Goal: Browse casually: Explore the website without a specific task or goal

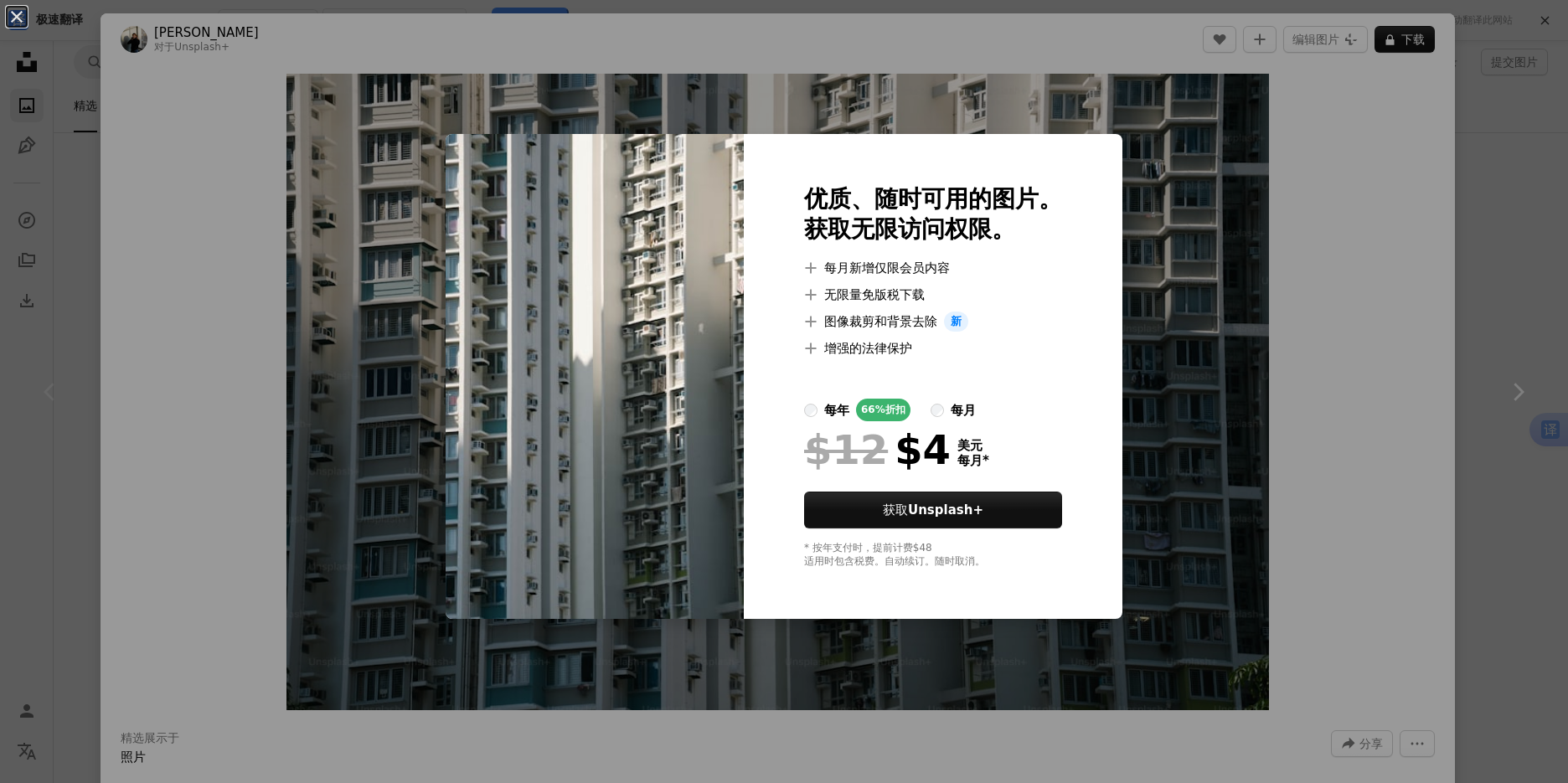
click at [1230, 376] on div "An X shape 优质、随时可用的图片。 获取无限访问权限。 A plus sign 每月新增仅限会员内容 A plus sign 无限量免版税下载 A …" at bounding box center [784, 392] width 1568 height 783
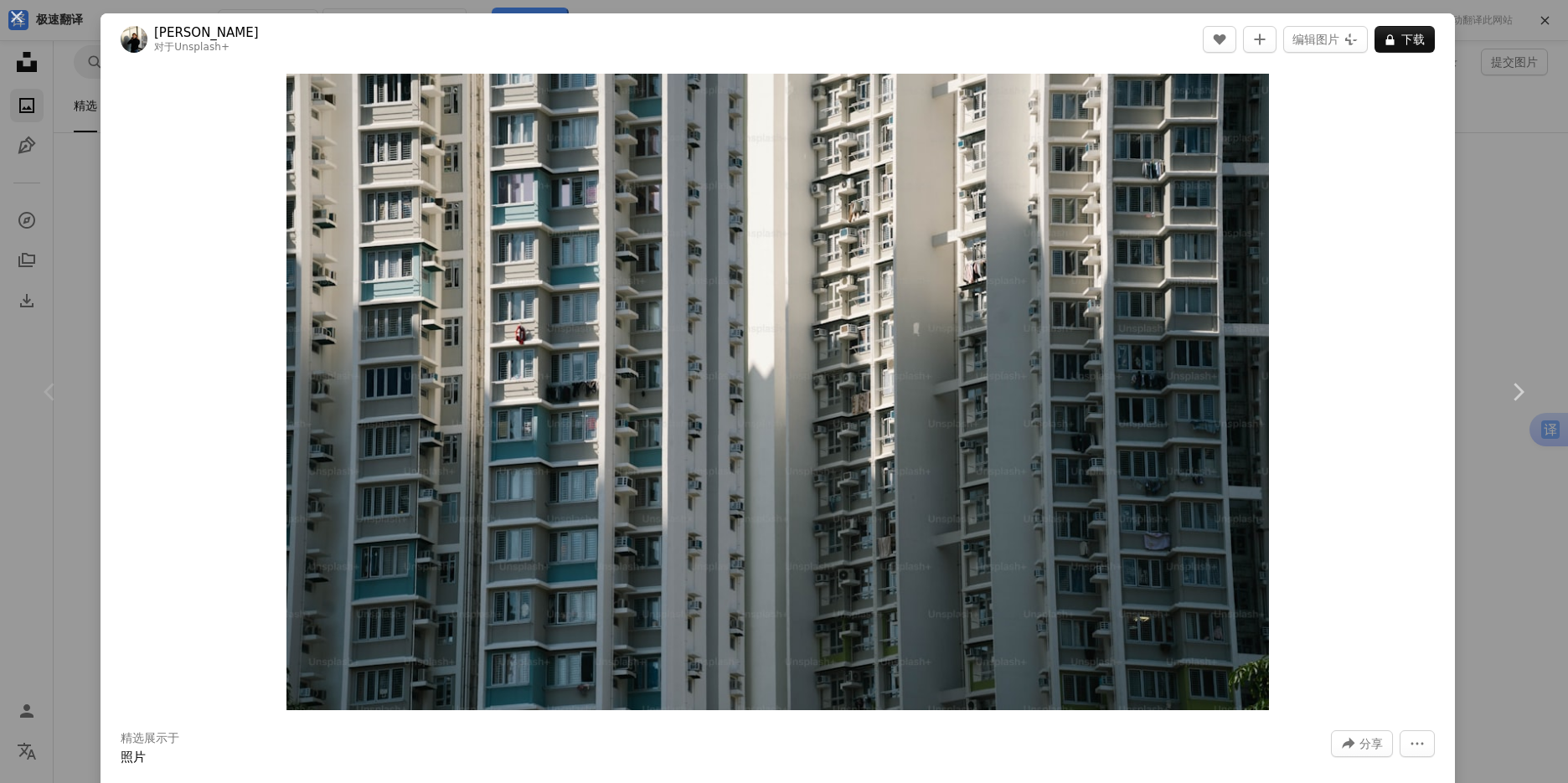
click at [1470, 177] on div "An X shape Chevron left Chevron right [PERSON_NAME] 对于 Unsplash+ A heart A plus…" at bounding box center [784, 392] width 1568 height 783
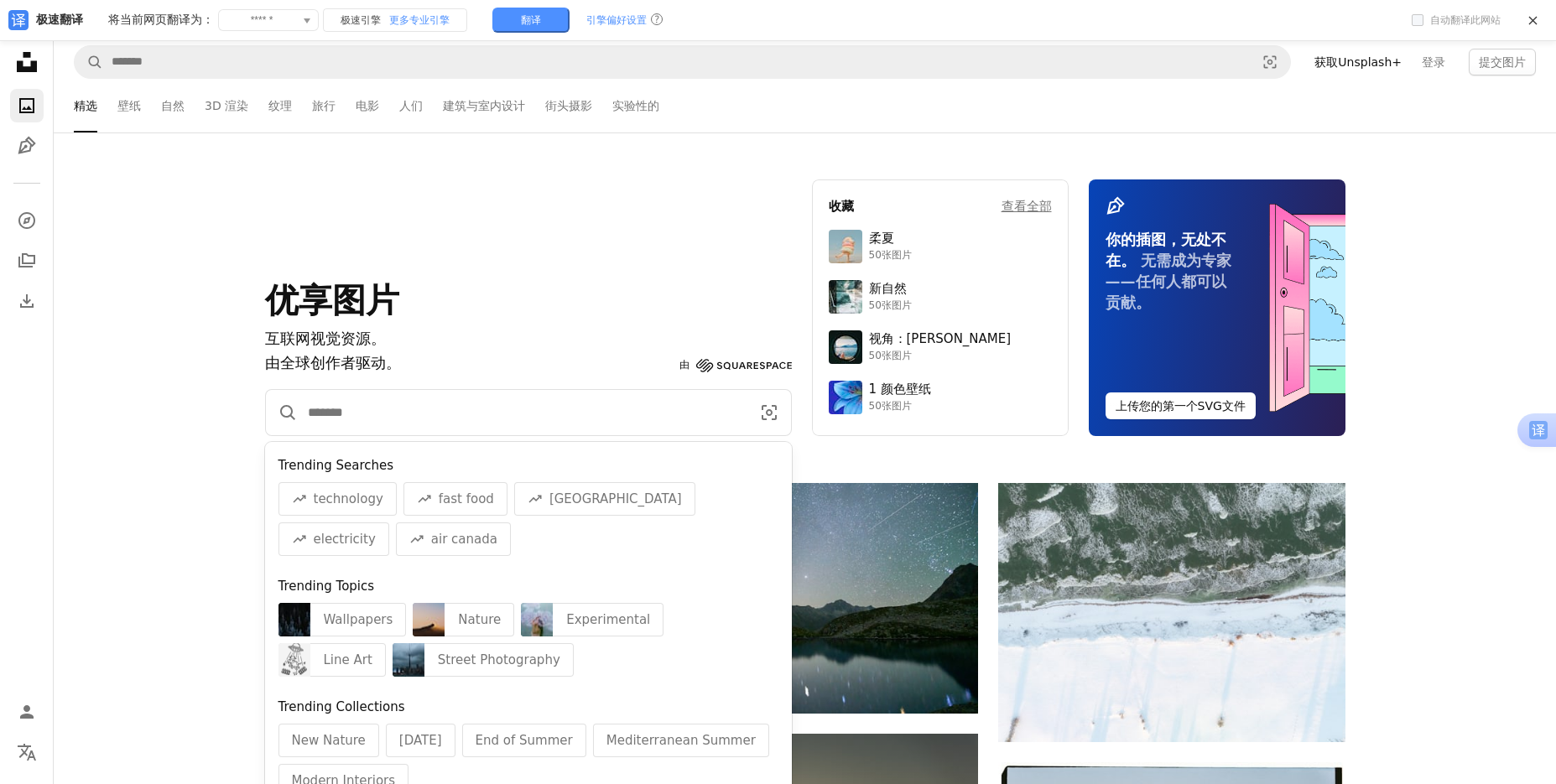
click at [578, 400] on input "查找全站视觉内容" at bounding box center [522, 412] width 449 height 45
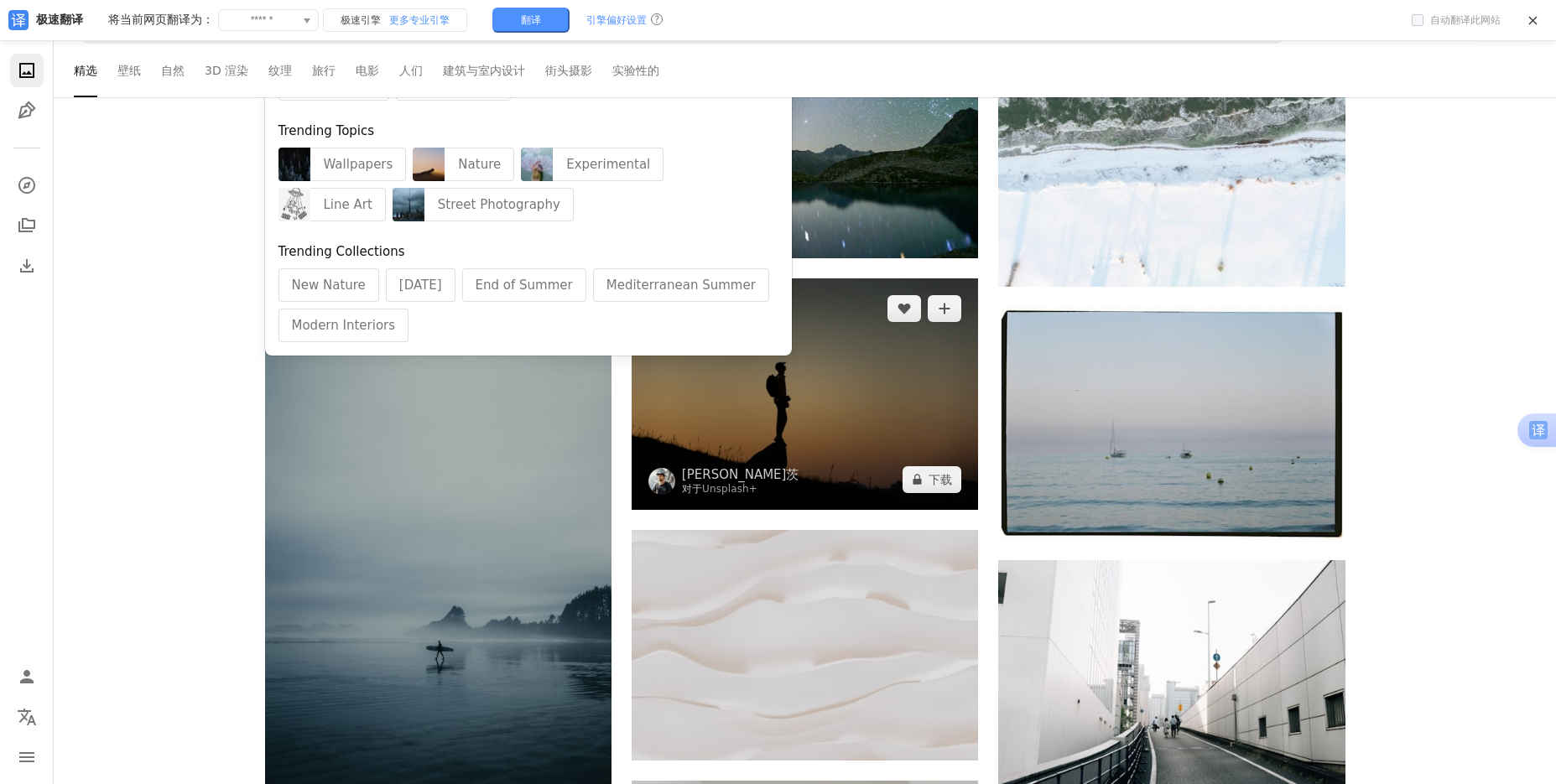
scroll to position [503, 0]
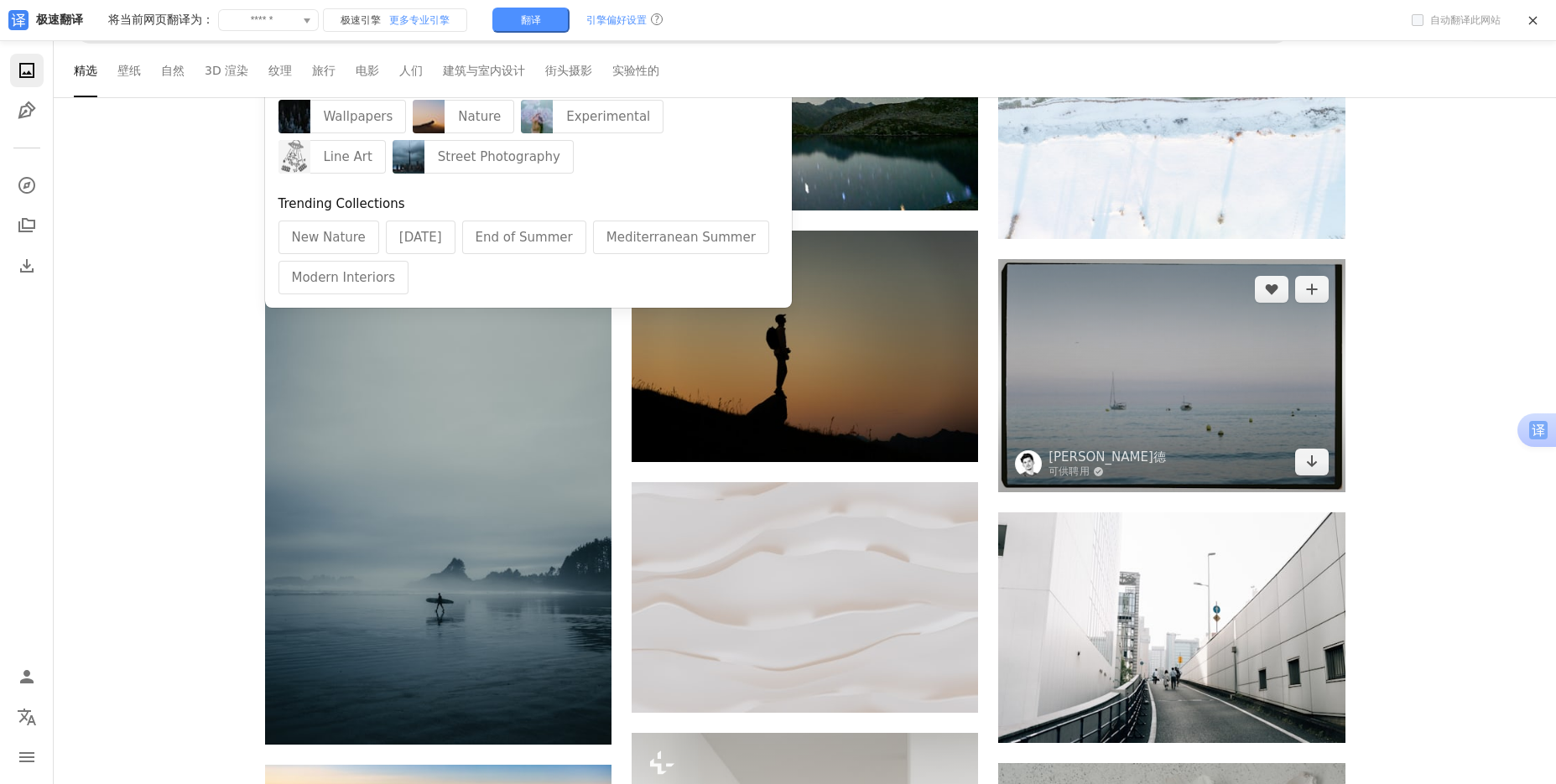
click at [1140, 424] on img at bounding box center [1171, 375] width 346 height 233
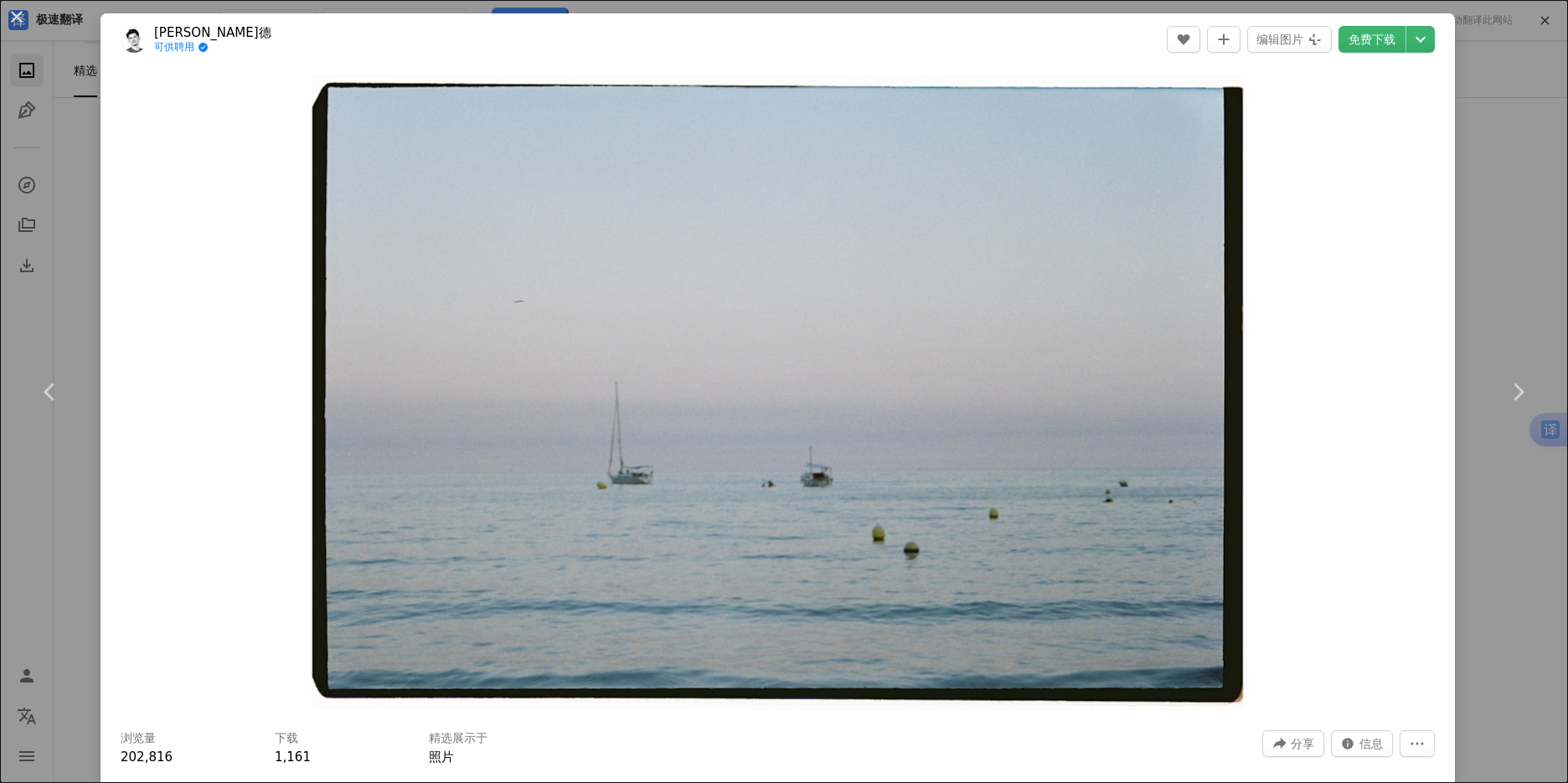
click at [1508, 240] on div "An X shape Chevron left Chevron right [PERSON_NAME]德 可供聘用 A checkmark inside of…" at bounding box center [784, 392] width 1568 height 783
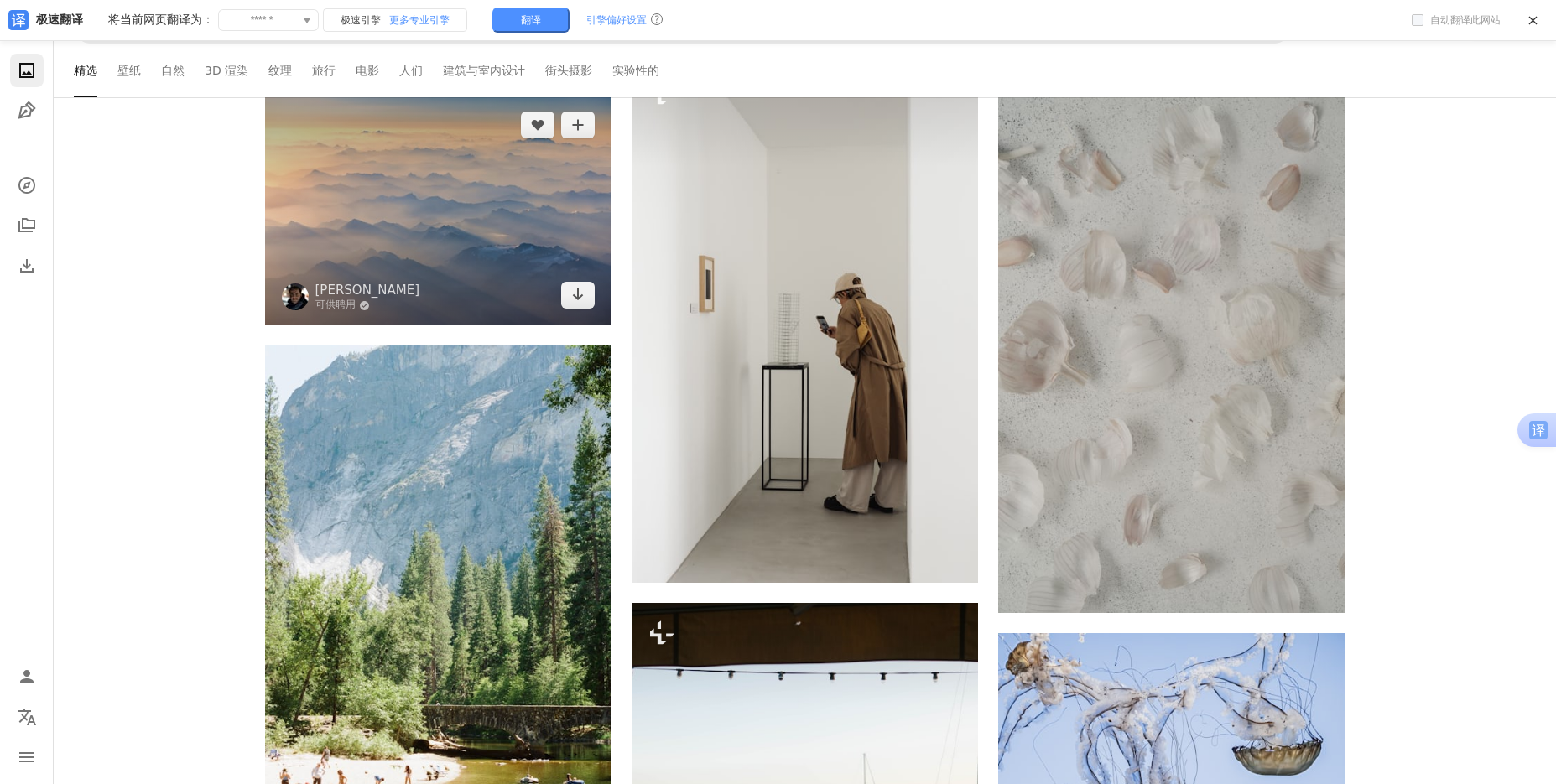
scroll to position [1174, 0]
click at [335, 172] on img at bounding box center [437, 209] width 346 height 231
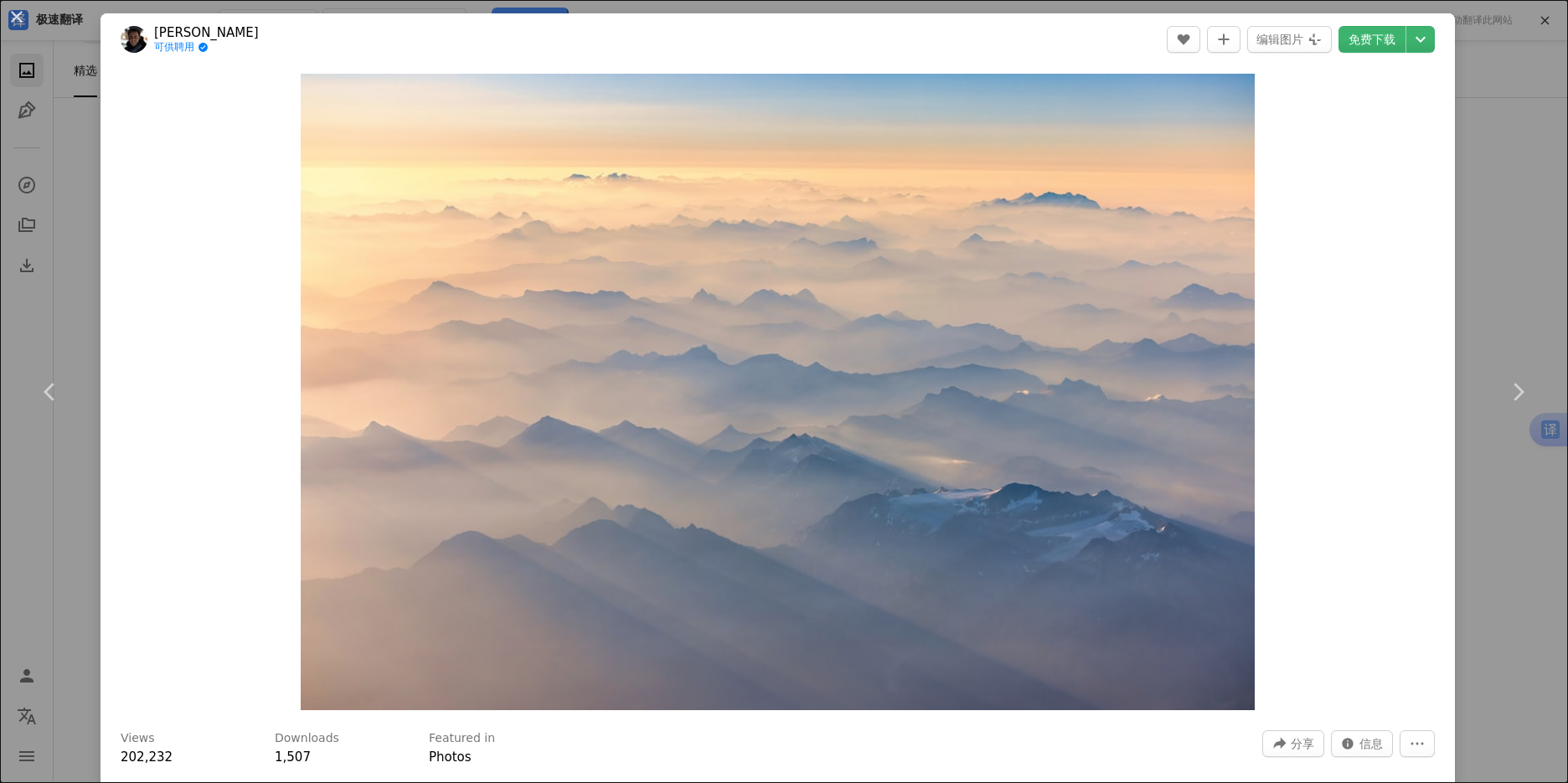
click at [1514, 203] on div "An X shape Chevron left Chevron right [PERSON_NAME] 可供聘用 A checkmark inside of …" at bounding box center [784, 392] width 1568 height 783
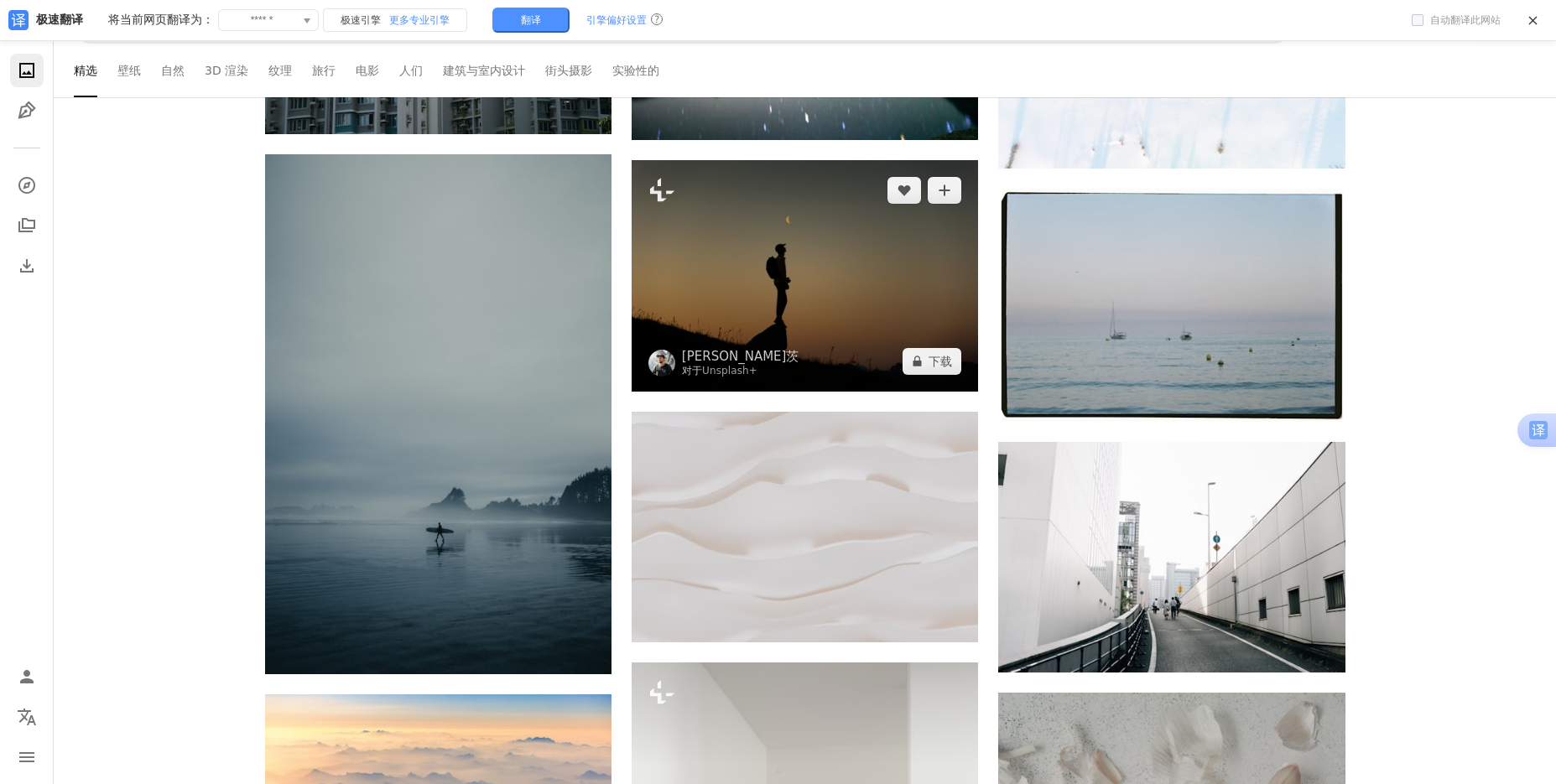
scroll to position [588, 0]
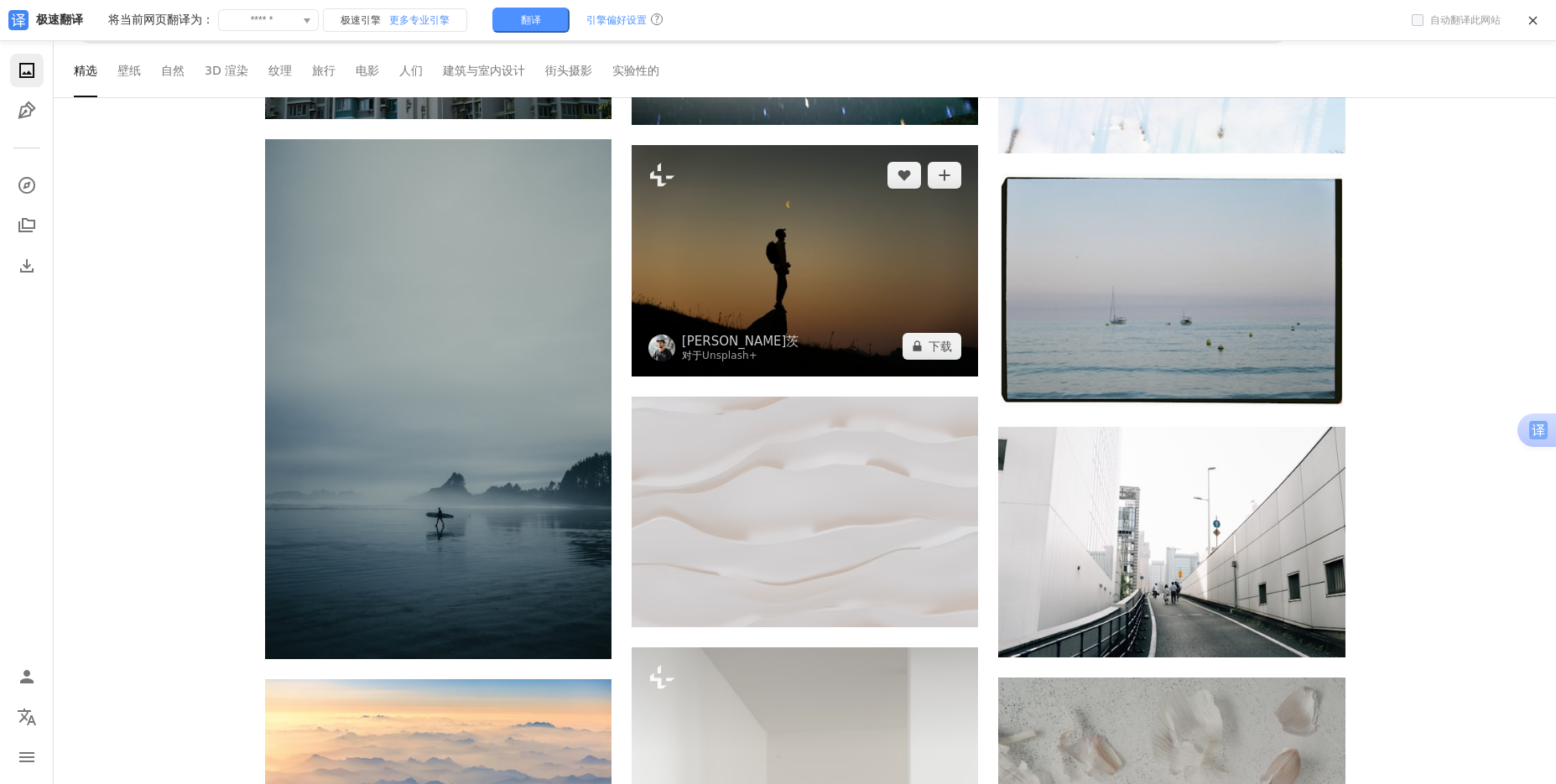
click at [786, 216] on img at bounding box center [805, 260] width 346 height 231
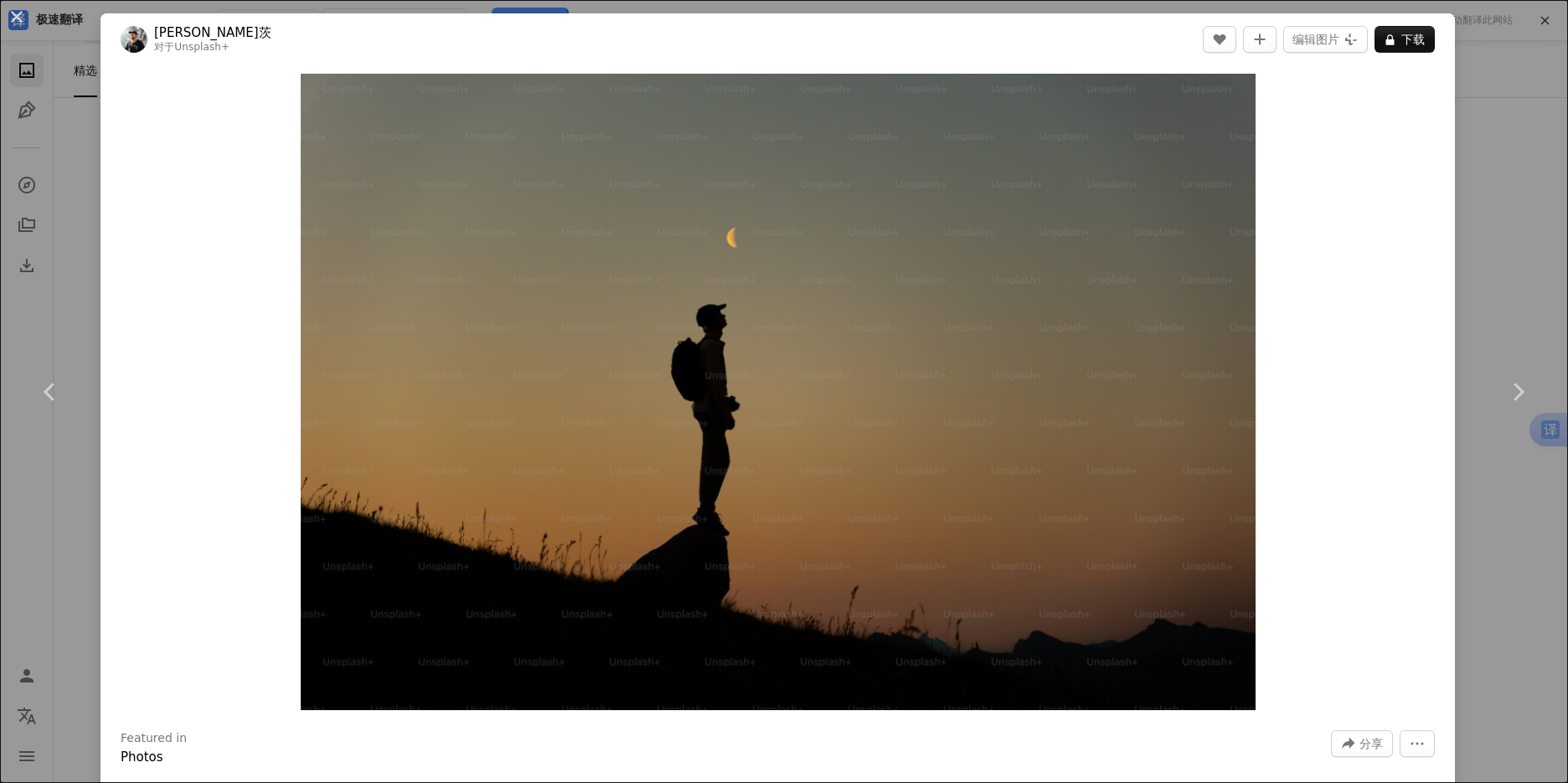
click at [1485, 172] on div "An X shape Chevron left Chevron right [PERSON_NAME] 对于 Unsplash+ A heart A plus…" at bounding box center [784, 392] width 1568 height 783
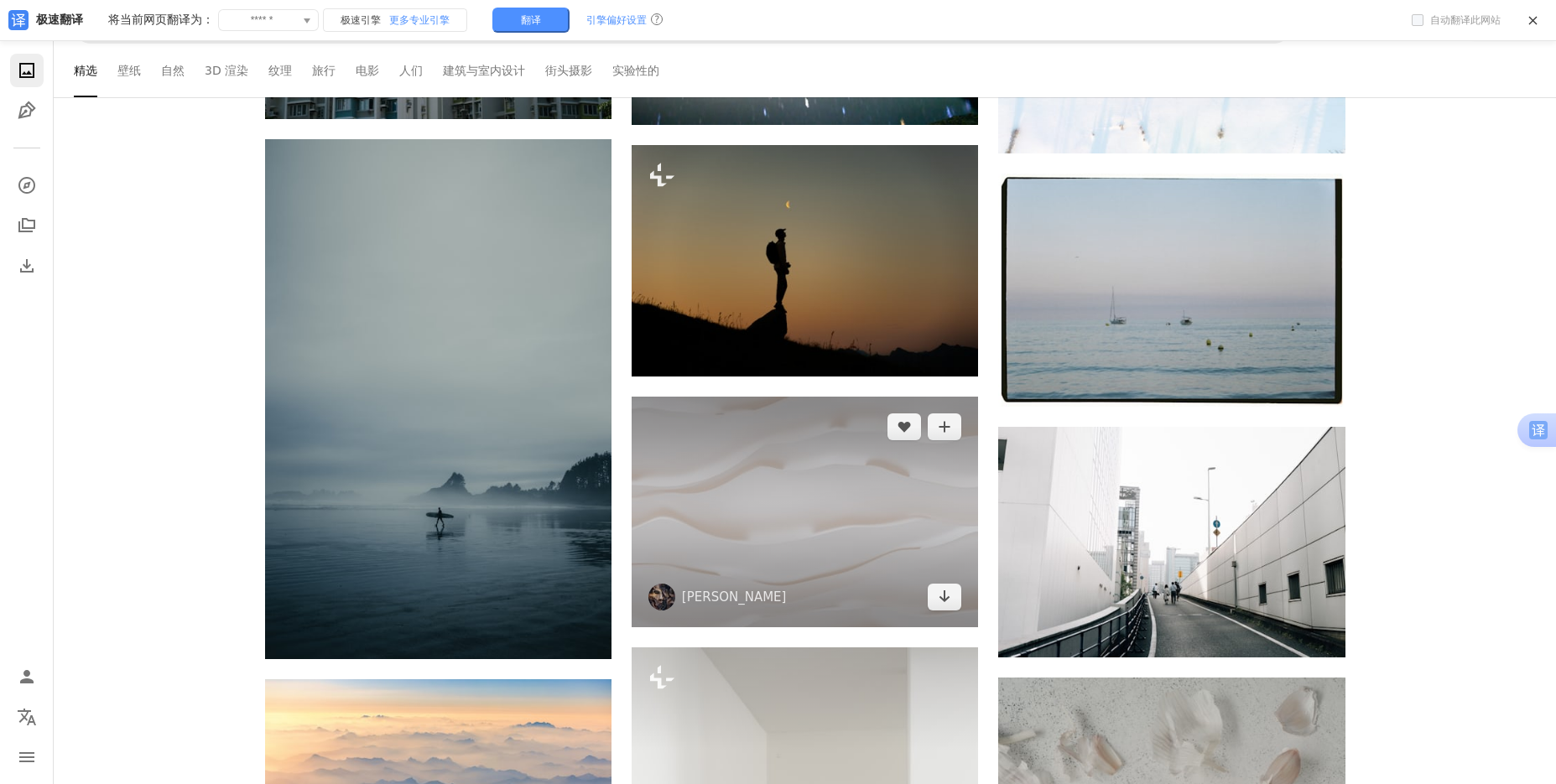
click at [747, 529] on img at bounding box center [805, 512] width 346 height 231
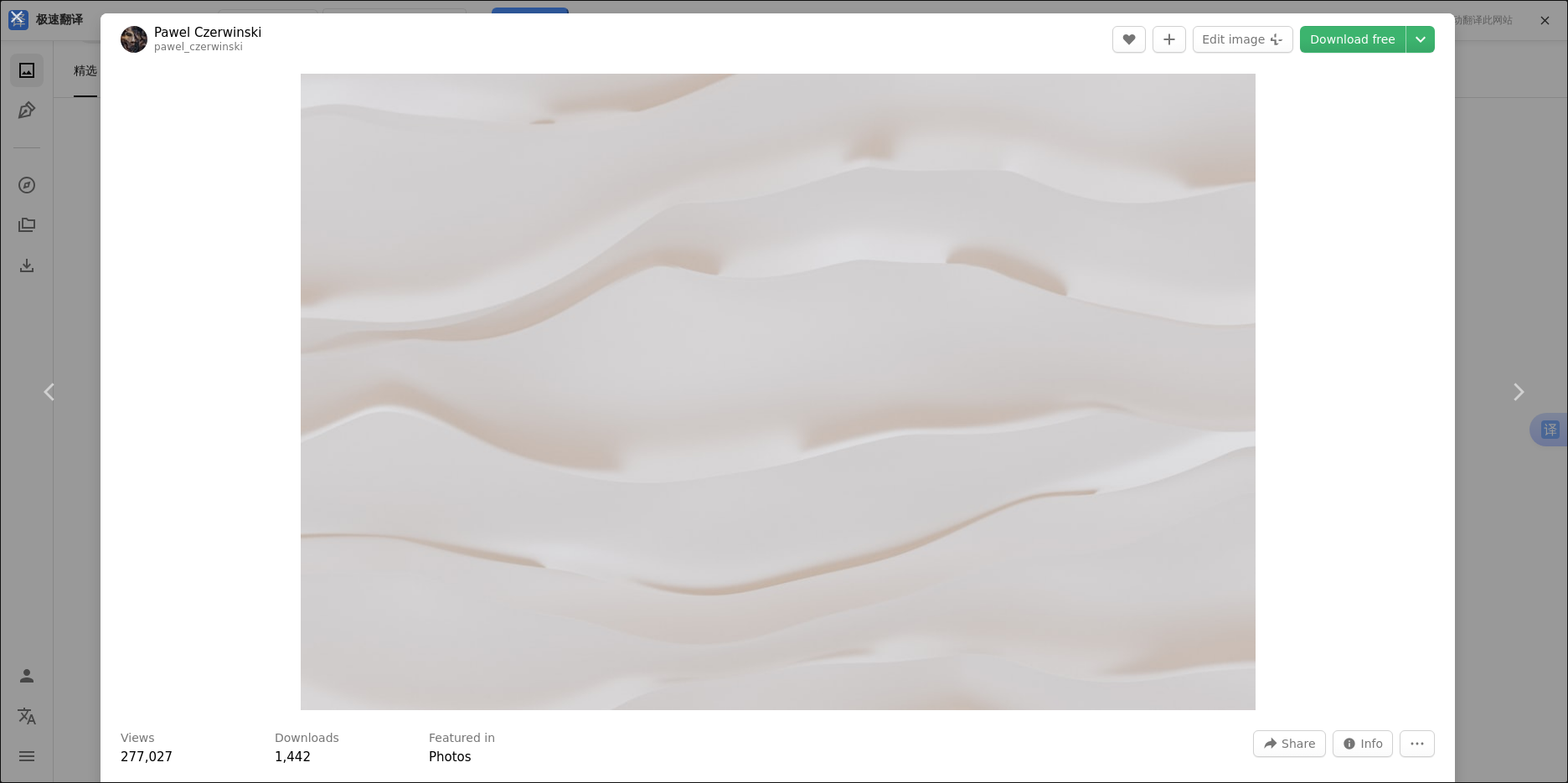
click at [1506, 184] on div "An X shape Chevron left Chevron right Pawel Czerwinski pawel_czerwinski A heart…" at bounding box center [784, 392] width 1568 height 783
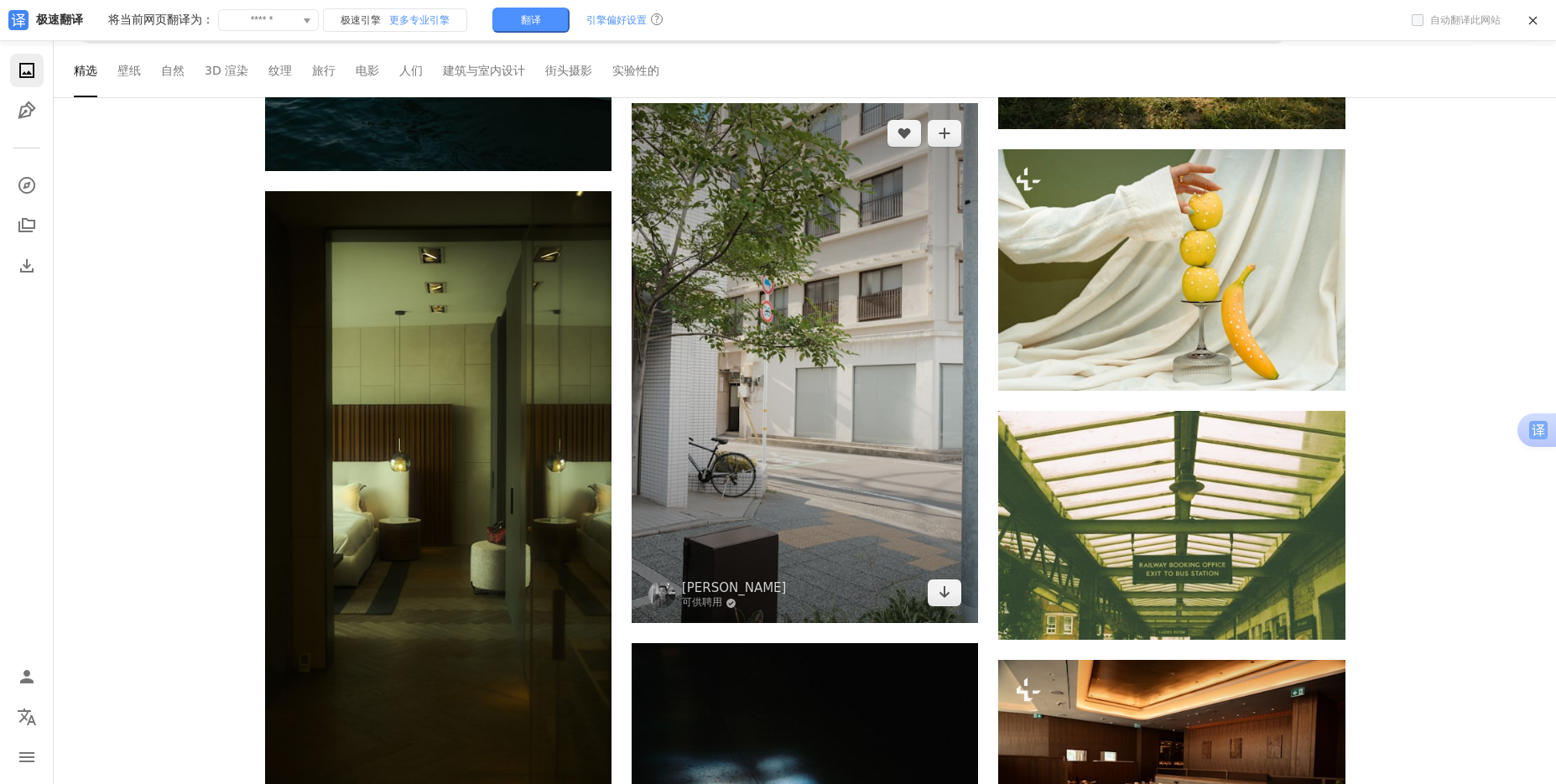
scroll to position [4612, 0]
